Goal: Check status: Check status

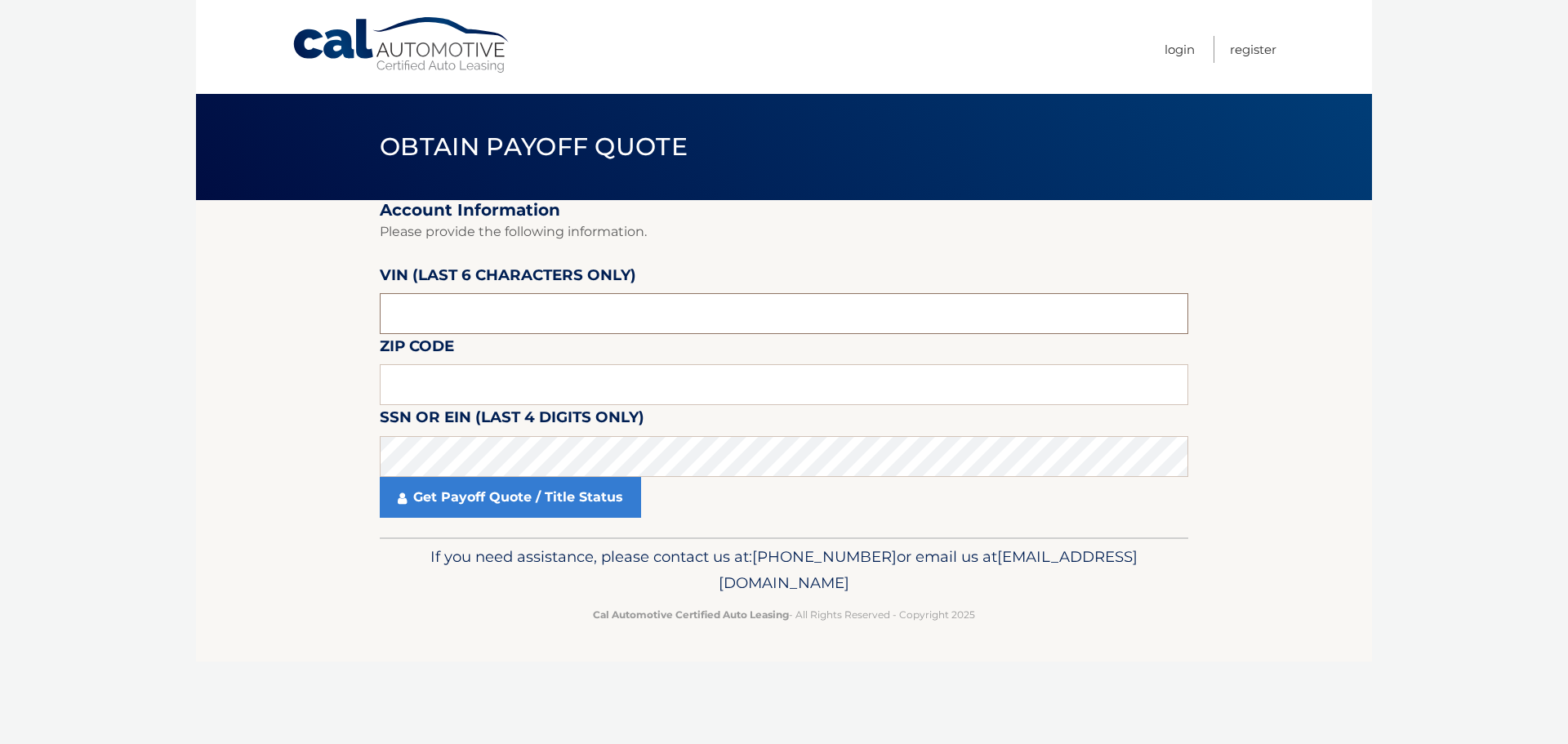
click at [592, 322] on input "text" at bounding box center [783, 313] width 808 height 41
type input "538857"
click at [445, 395] on input "text" at bounding box center [783, 385] width 808 height 41
type input "15085"
click at [334, 562] on footer "If you need assistance, please contact us at: 609-807-3200 or email us at Custo…" at bounding box center [784, 600] width 1176 height 124
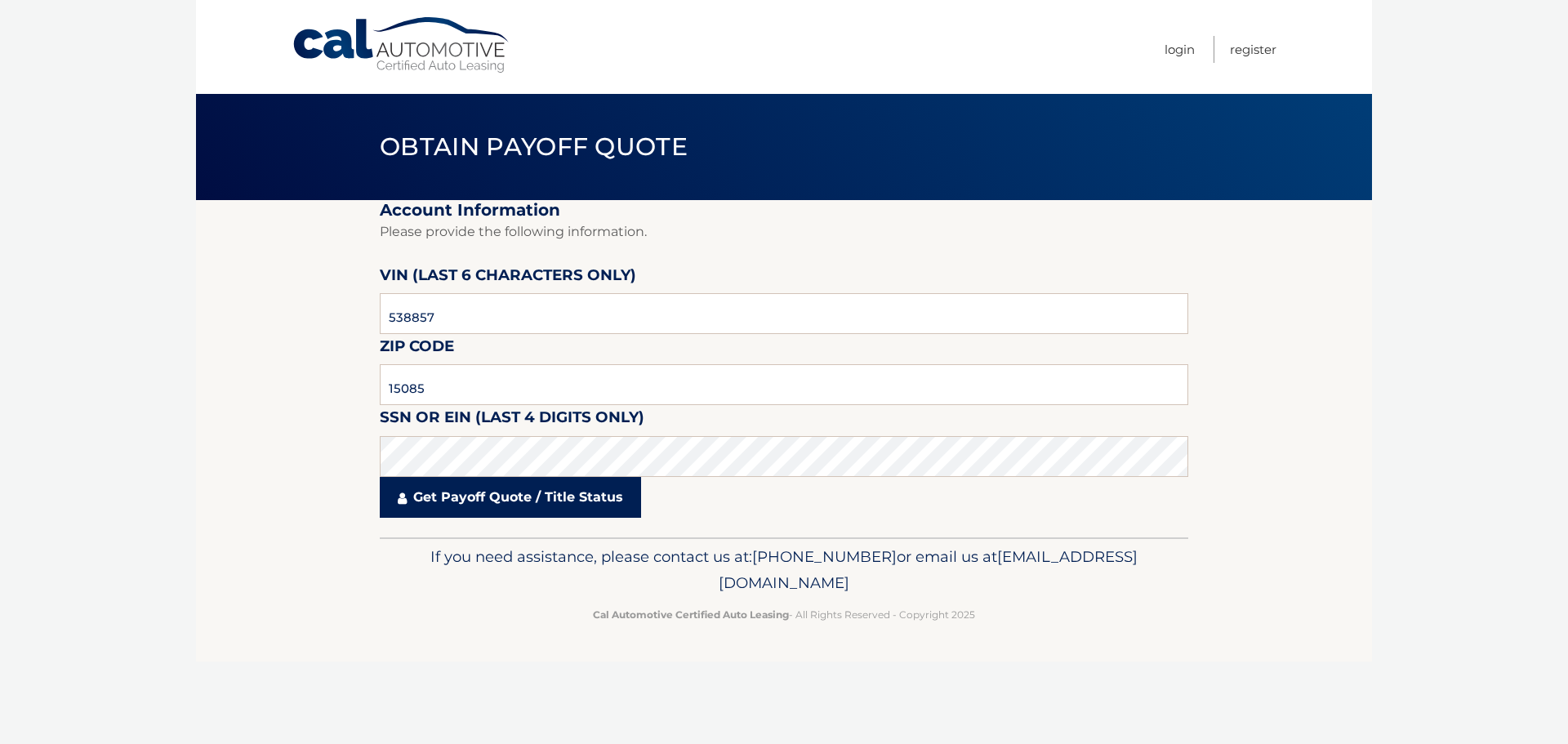
click at [477, 501] on link "Get Payoff Quote / Title Status" at bounding box center [510, 497] width 262 height 41
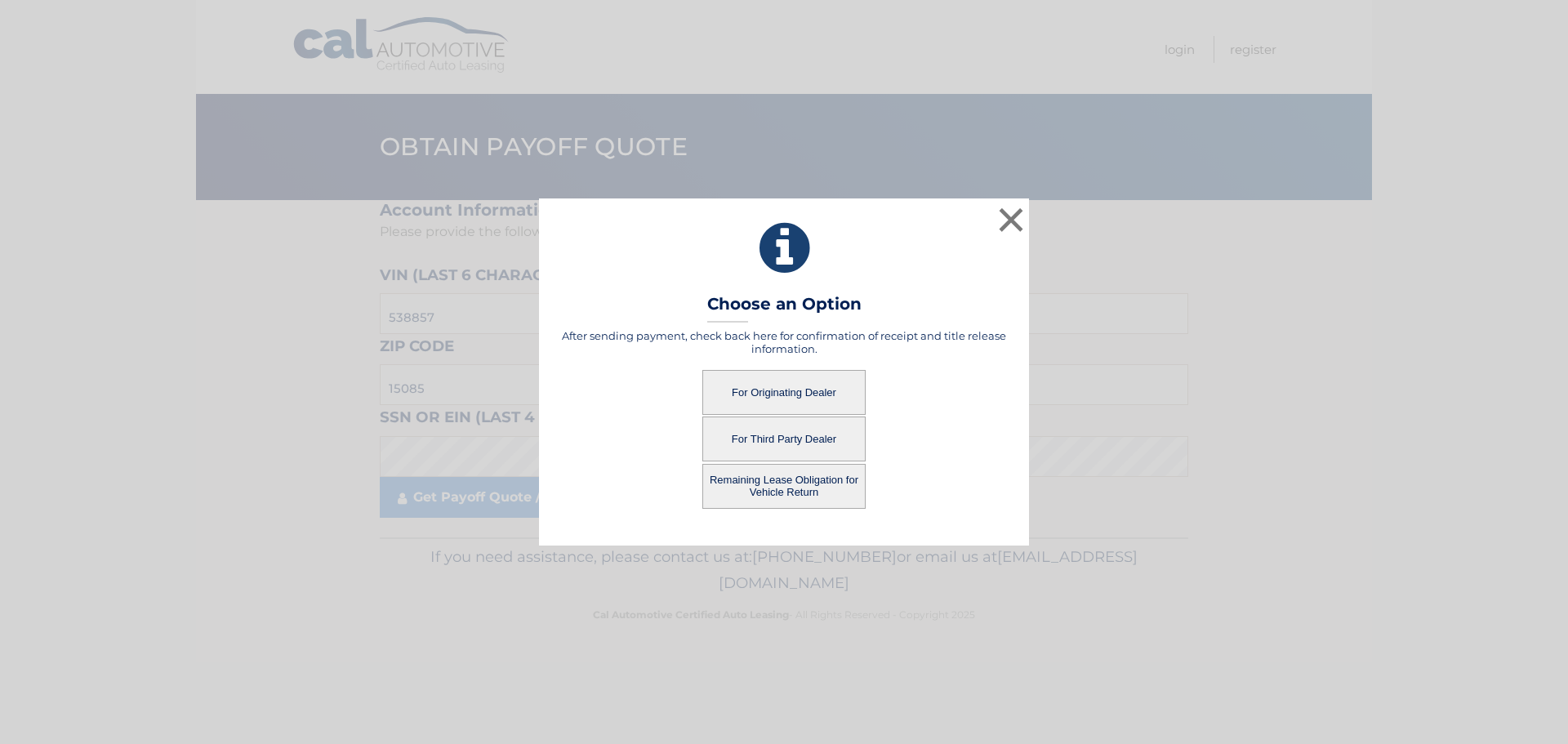
click at [777, 393] on button "For Originating Dealer" at bounding box center [784, 392] width 163 height 45
click at [818, 484] on button "Remaining Lease Obligation for Vehicle Return" at bounding box center [784, 486] width 163 height 45
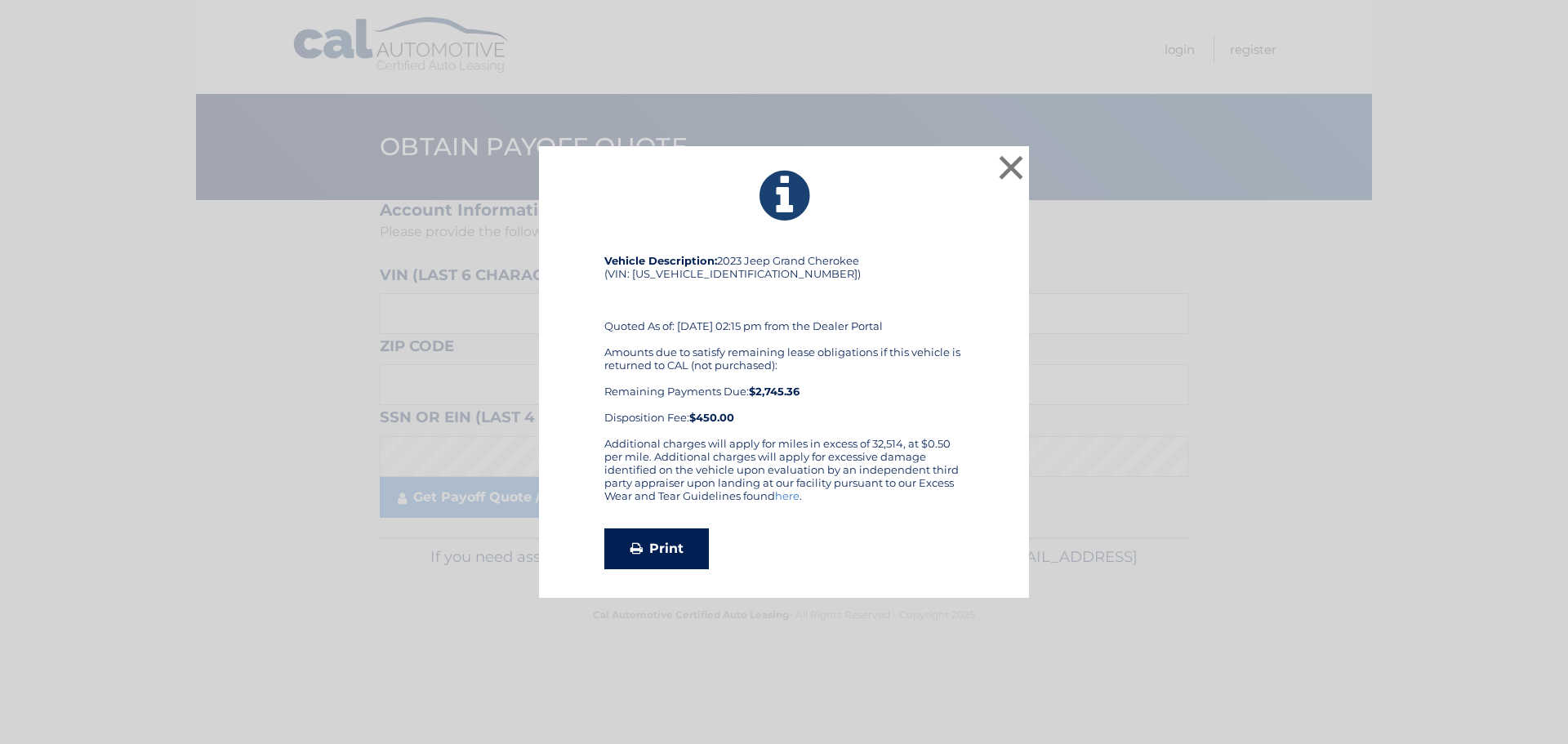
click at [651, 551] on link "Print" at bounding box center [656, 549] width 104 height 41
click at [1013, 170] on button "×" at bounding box center [1012, 167] width 33 height 33
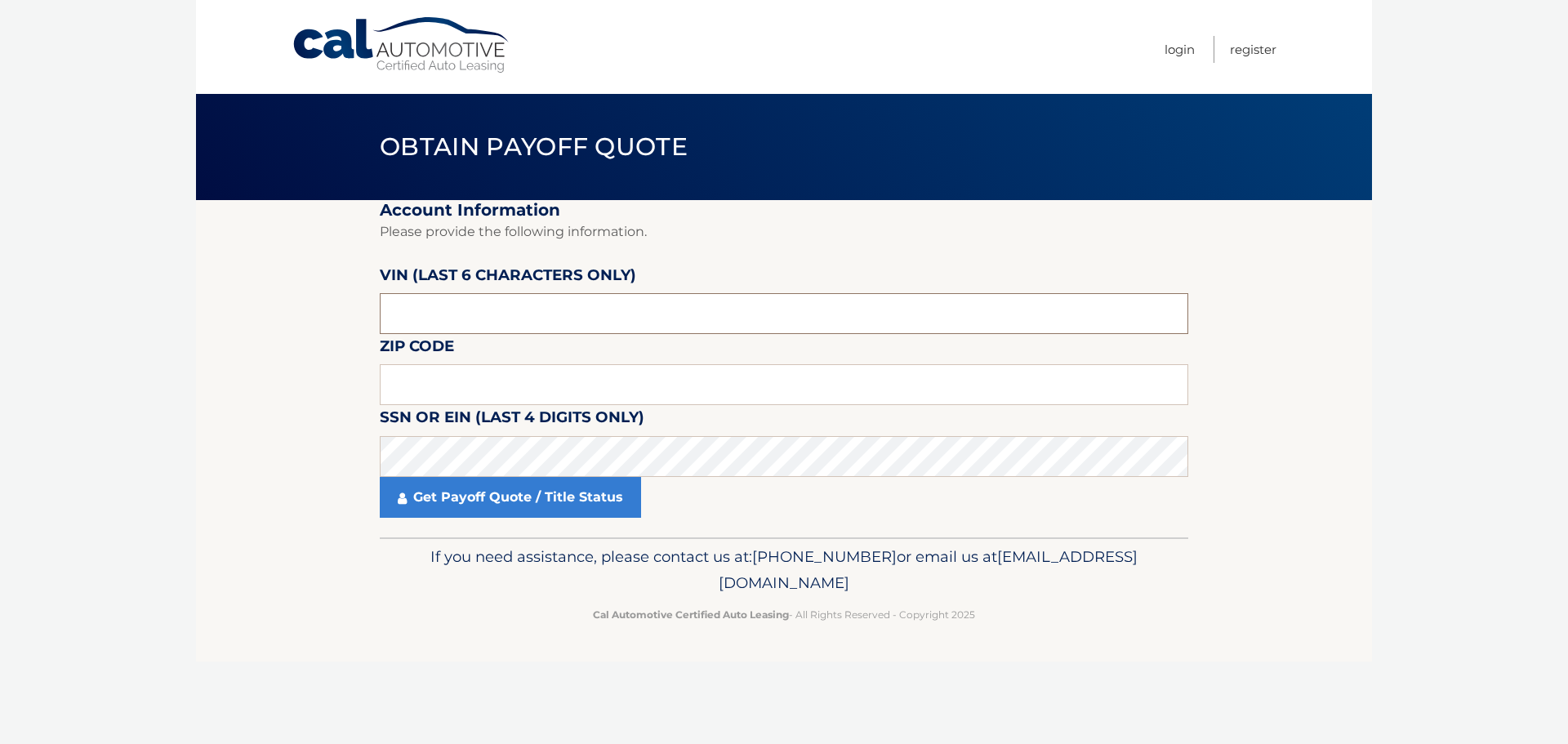
click at [481, 303] on input "text" at bounding box center [783, 313] width 808 height 41
type input "538857"
type input "15085"
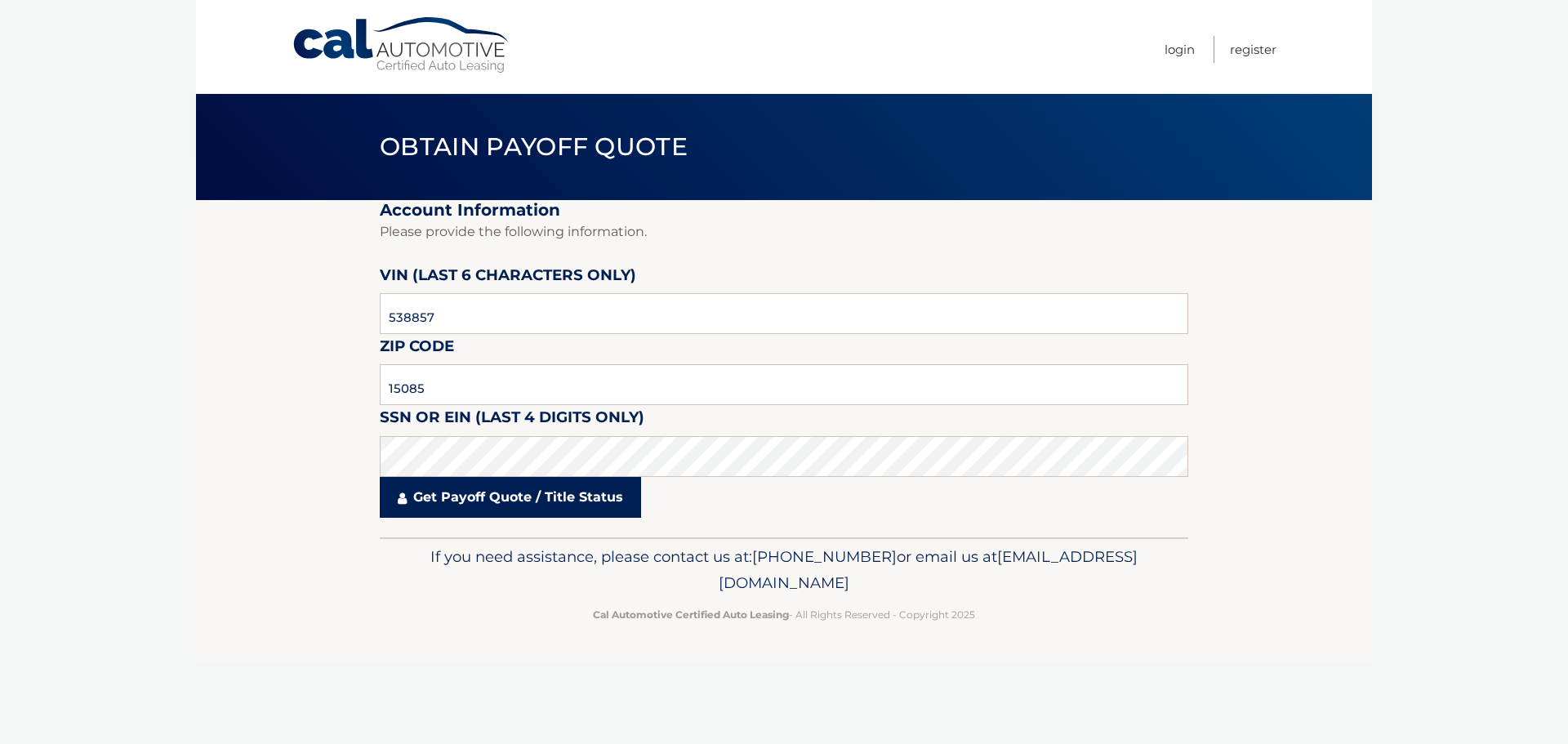
click at [515, 497] on link "Get Payoff Quote / Title Status" at bounding box center [510, 497] width 262 height 41
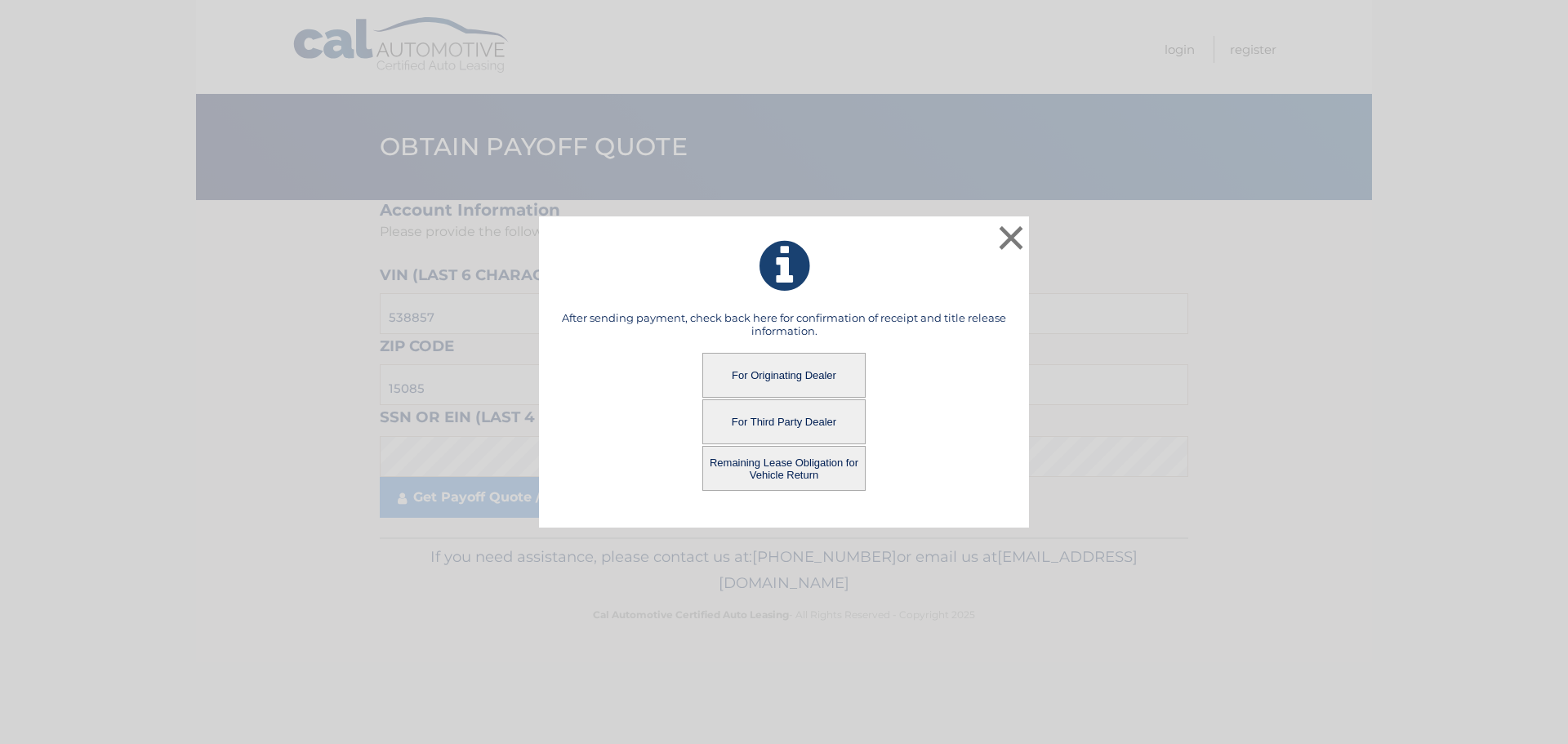
click at [785, 375] on button "For Originating Dealer" at bounding box center [784, 375] width 163 height 45
click at [784, 378] on button "For Originating Dealer" at bounding box center [784, 375] width 163 height 45
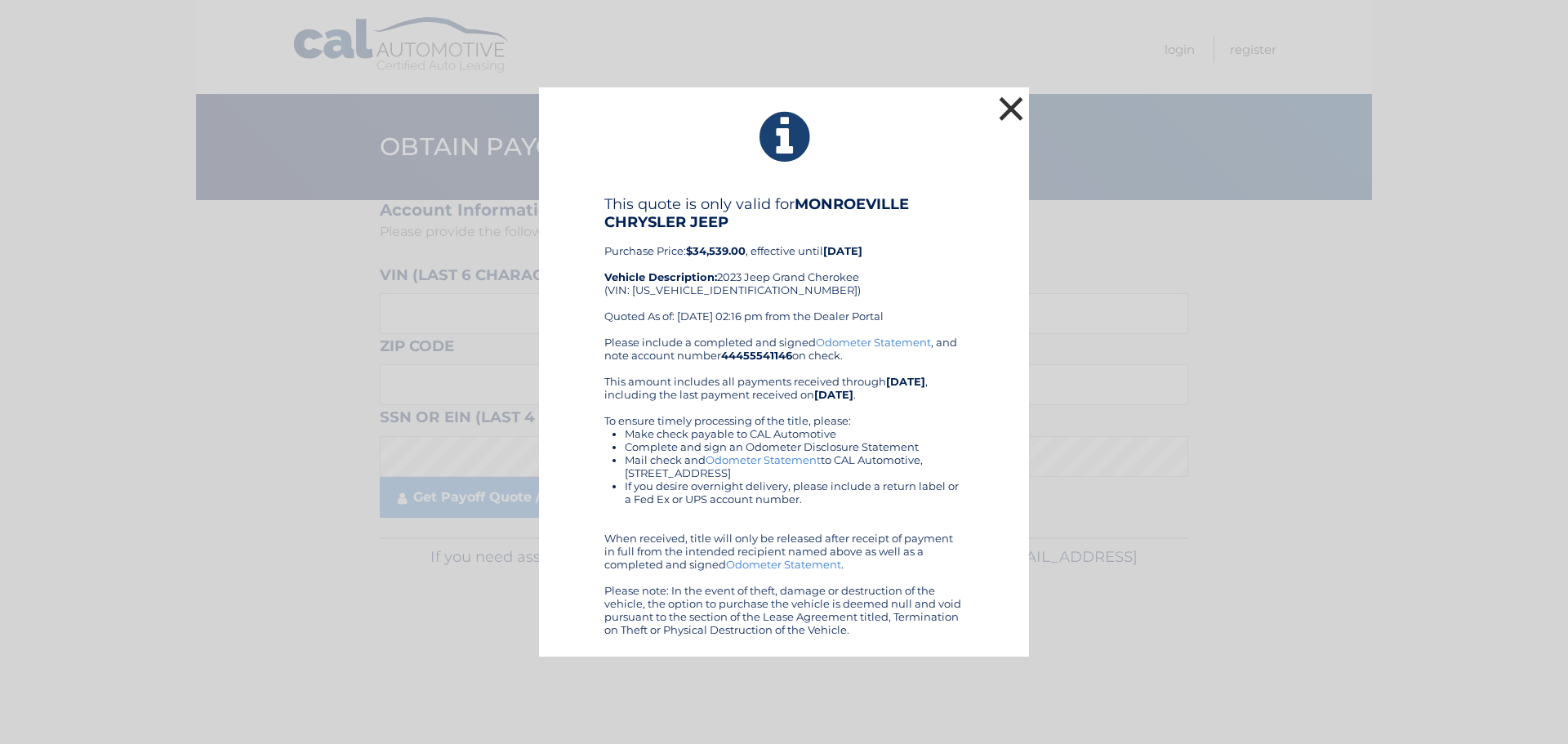
click at [1006, 111] on button "×" at bounding box center [1012, 109] width 33 height 33
